Goal: Information Seeking & Learning: Learn about a topic

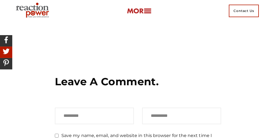
scroll to position [23, 0]
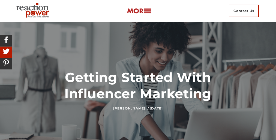
click at [138, 70] on h1 "Getting Started With Influencer Marketing" at bounding box center [138, 85] width 166 height 33
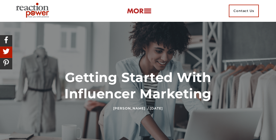
click at [138, 70] on h1 "Getting Started With Influencer Marketing" at bounding box center [138, 85] width 166 height 33
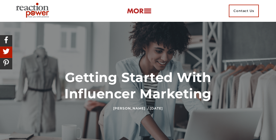
click at [138, 70] on h1 "Getting Started With Influencer Marketing" at bounding box center [138, 85] width 166 height 33
